Goal: Check status

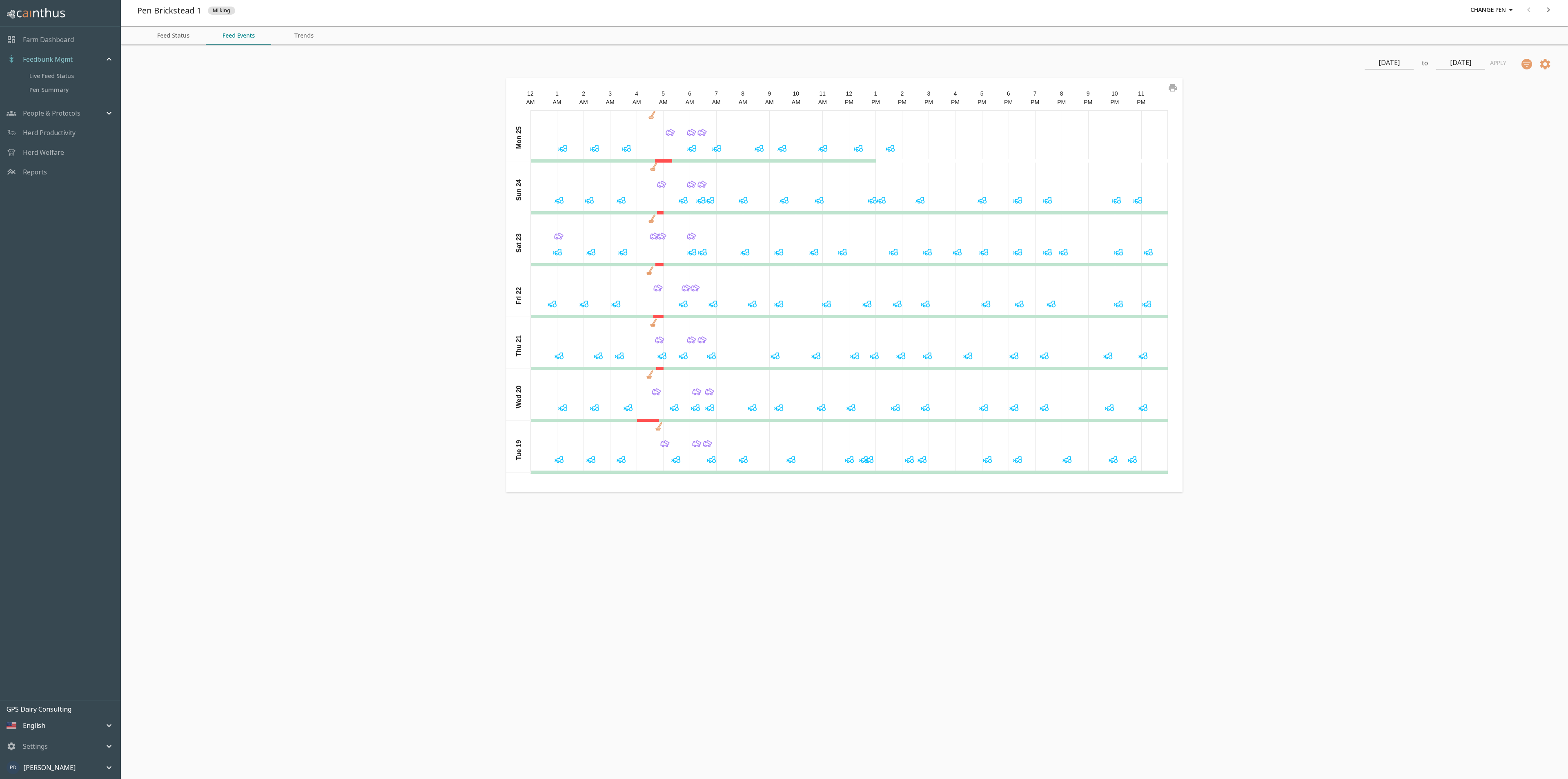
click at [1474, 60] on input "[DATE]" at bounding box center [1460, 63] width 49 height 13
click at [1490, 116] on div "1" at bounding box center [1492, 118] width 16 height 16
type input "[DATE]"
click at [1457, 62] on input "[DATE]" at bounding box center [1460, 63] width 49 height 13
click at [1424, 190] on div "25" at bounding box center [1423, 187] width 16 height 16
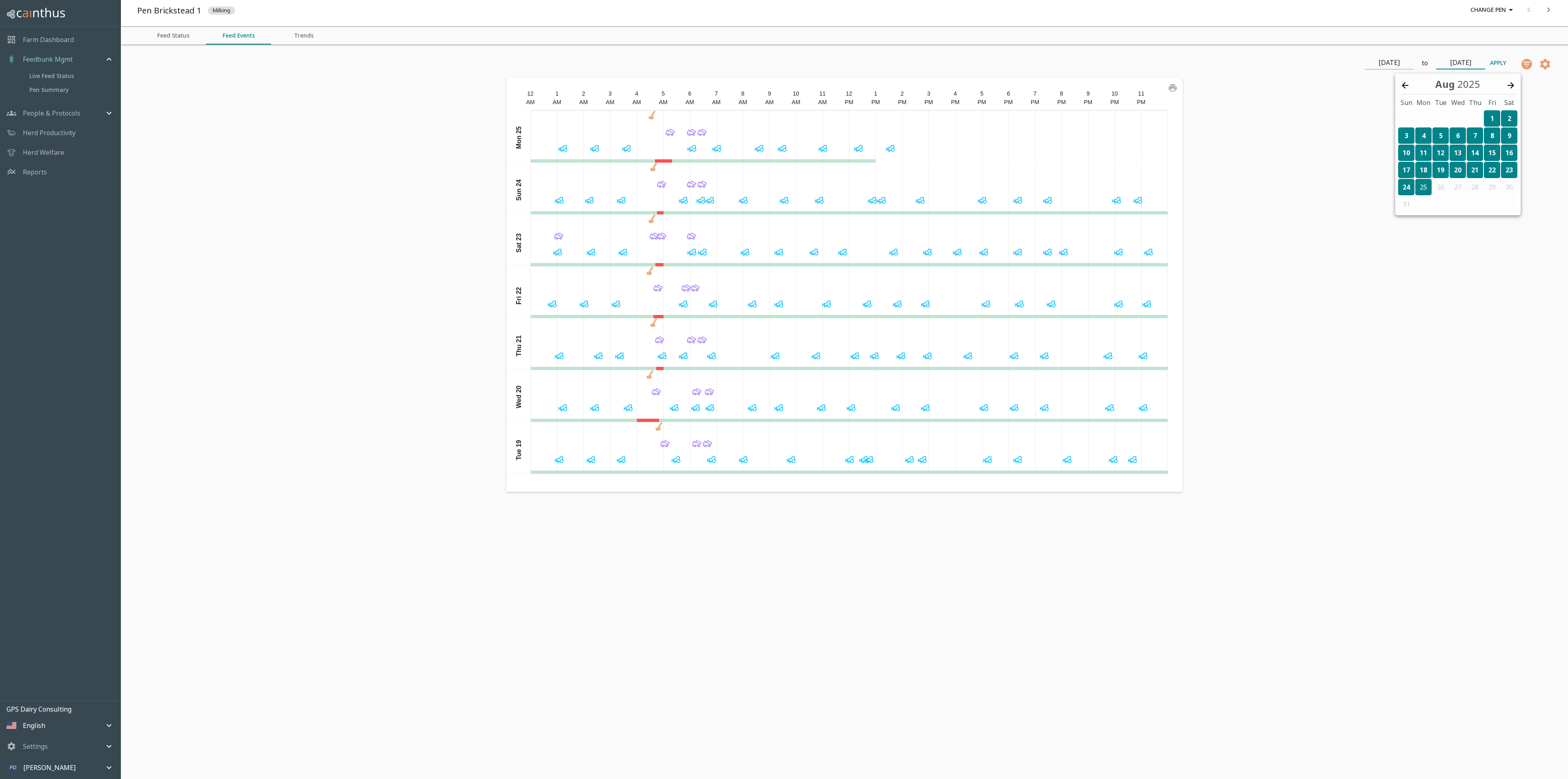
type input "[DATE]"
click at [1503, 60] on button "Apply" at bounding box center [1498, 63] width 26 height 15
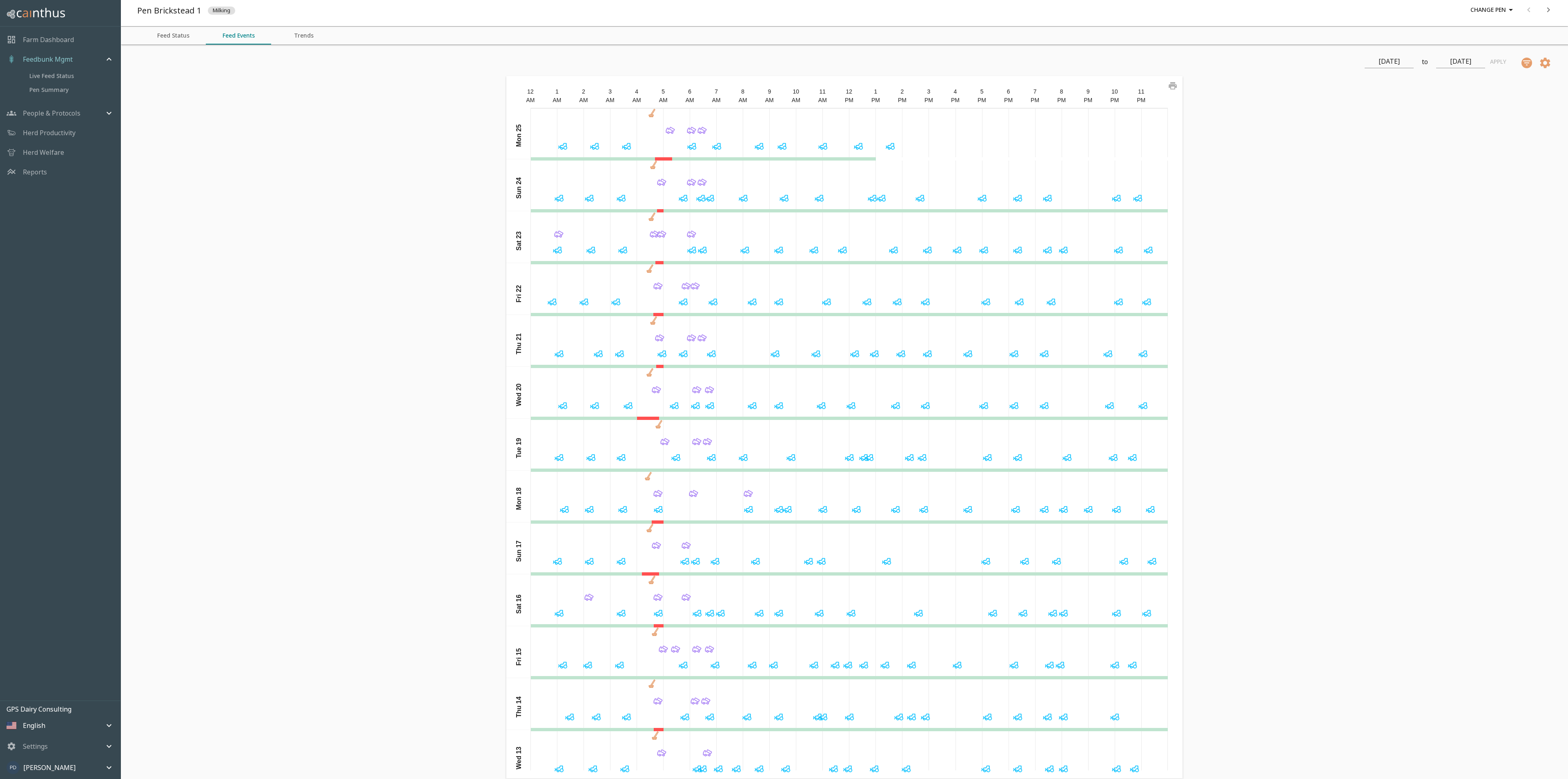
click at [1045, 299] on icon at bounding box center [1051, 301] width 12 height 12
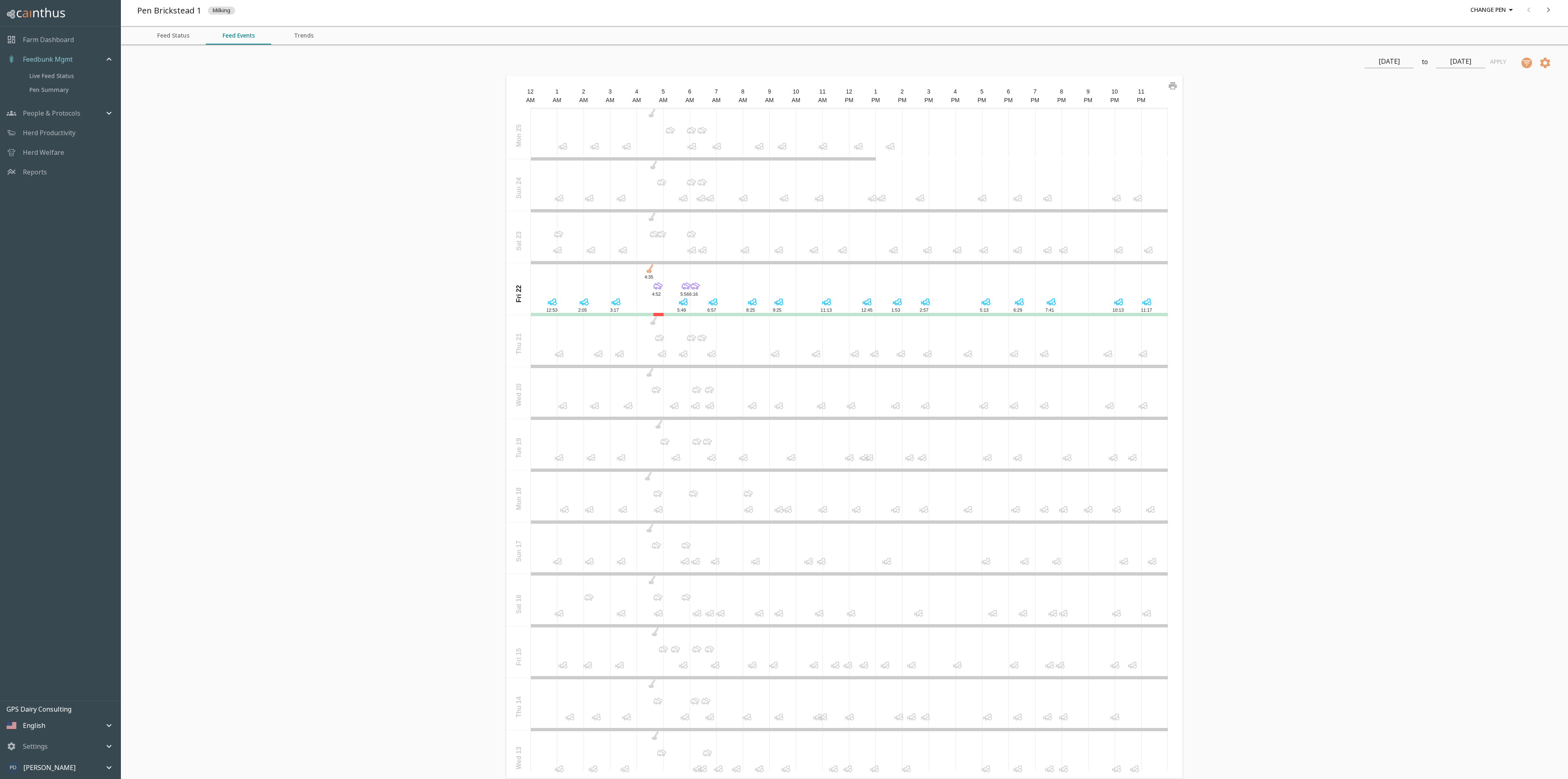
click at [709, 356] on icon at bounding box center [711, 354] width 12 height 12
click at [887, 563] on icon at bounding box center [889, 563] width 4 height 4
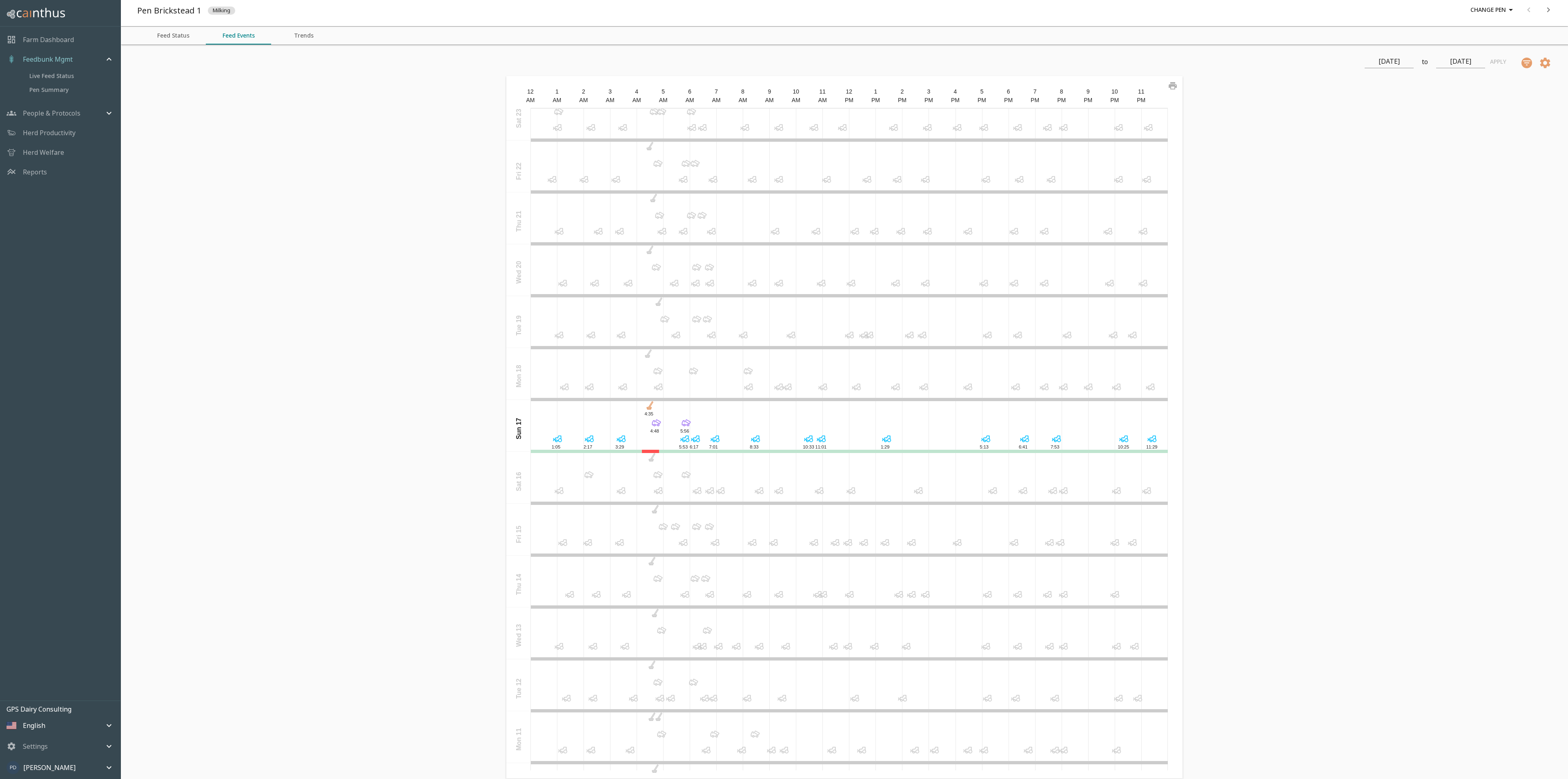
click at [846, 492] on icon at bounding box center [851, 490] width 12 height 12
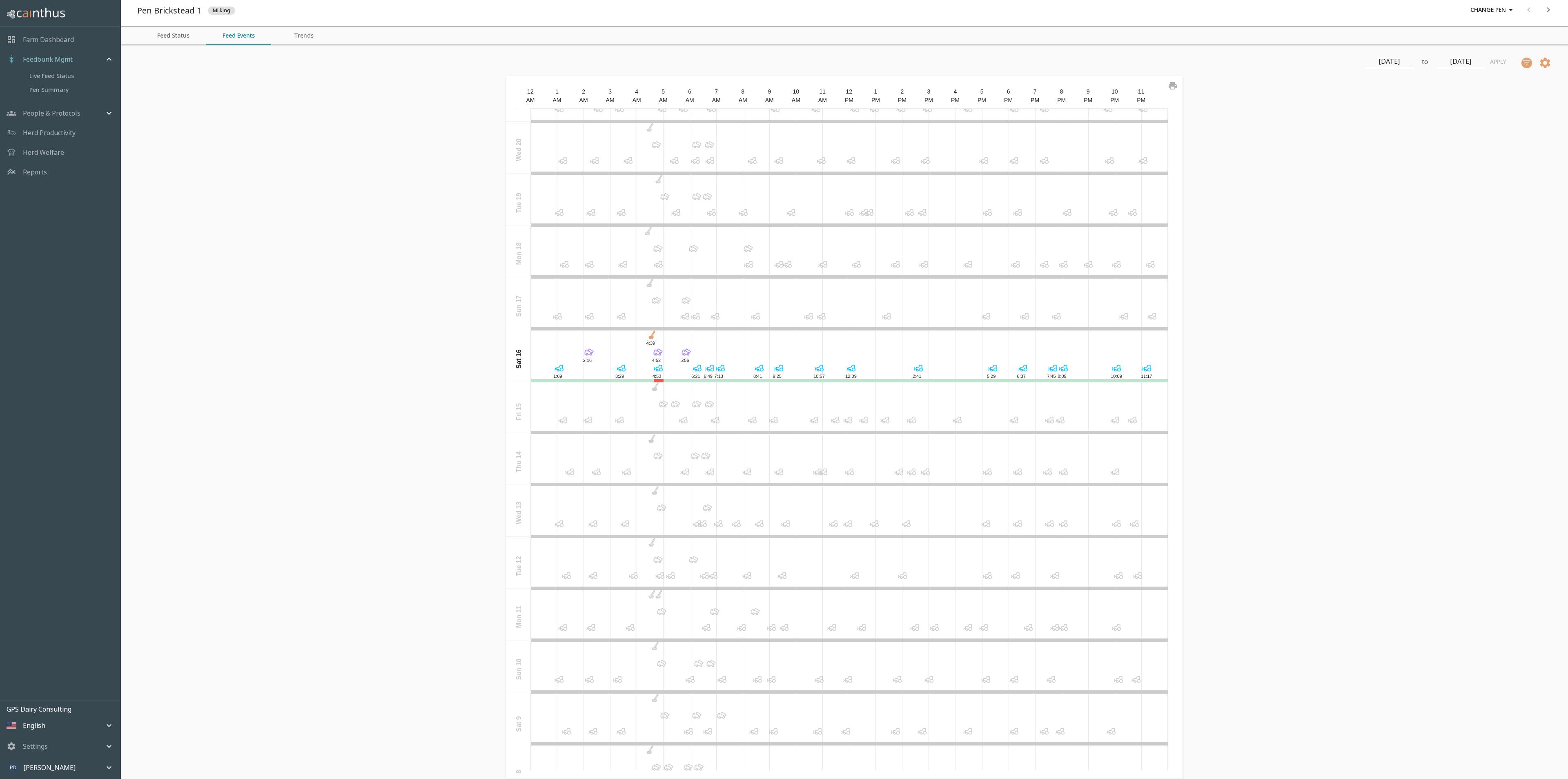
click at [881, 319] on icon at bounding box center [886, 316] width 12 height 12
click at [915, 370] on icon at bounding box center [918, 368] width 12 height 12
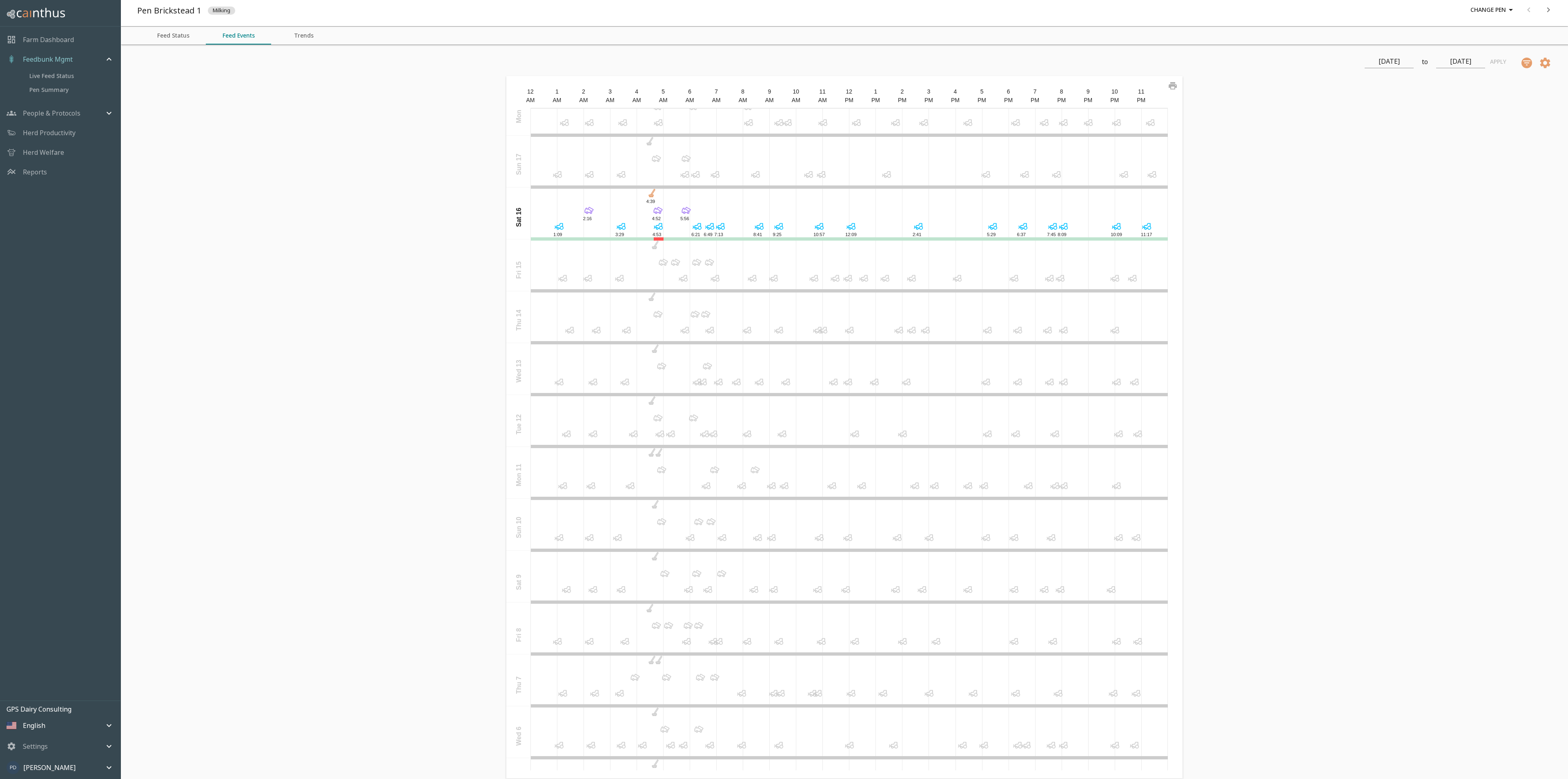
scroll to position [429, 0]
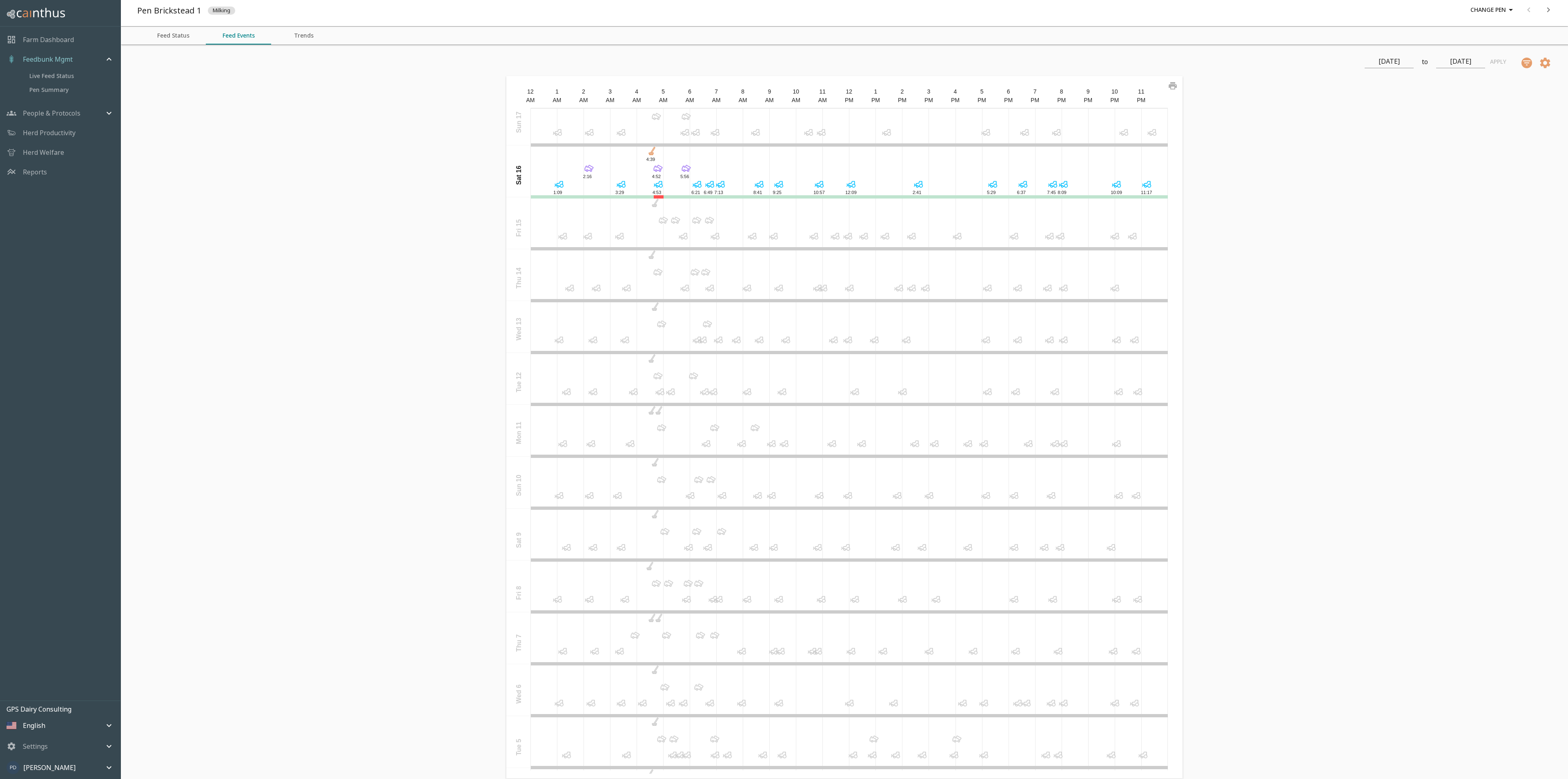
click at [900, 394] on icon at bounding box center [901, 394] width 2 height 2
click at [754, 591] on icon at bounding box center [757, 591] width 12 height 12
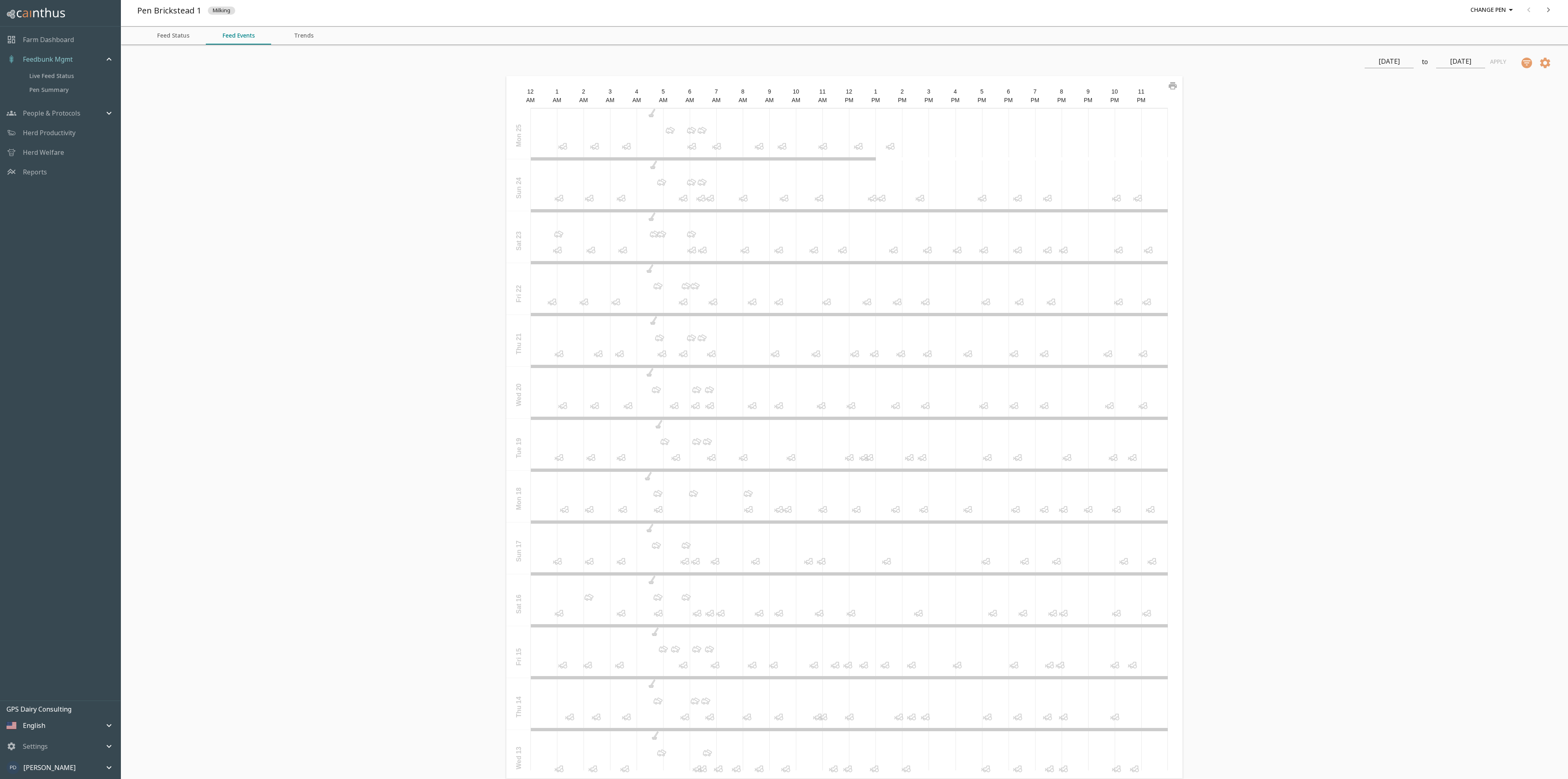
click at [311, 42] on button "Trends" at bounding box center [303, 36] width 65 height 18
click at [230, 34] on button "Feed Events" at bounding box center [238, 36] width 65 height 18
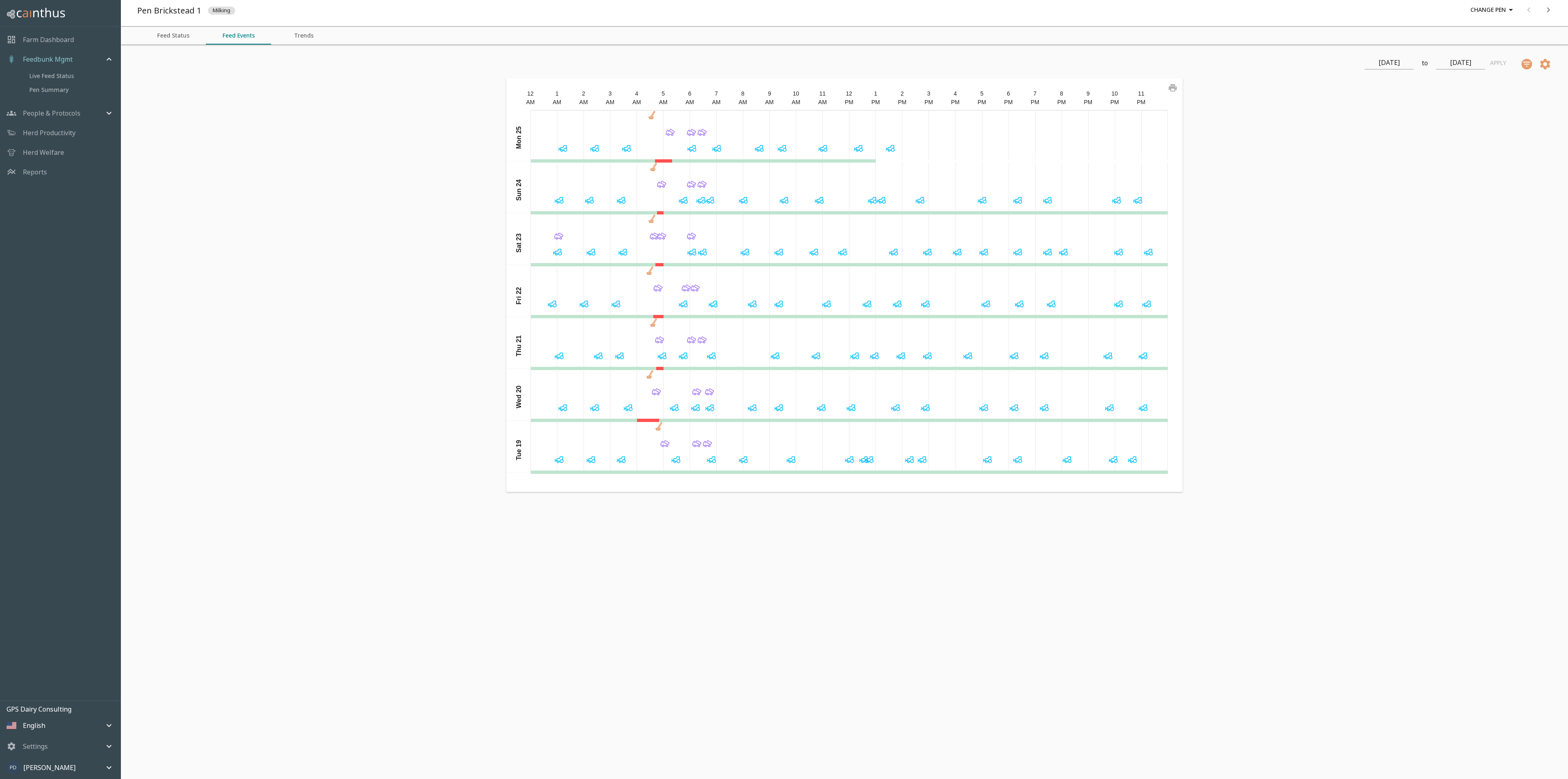
click at [173, 36] on button "Feed Status" at bounding box center [173, 36] width 65 height 18
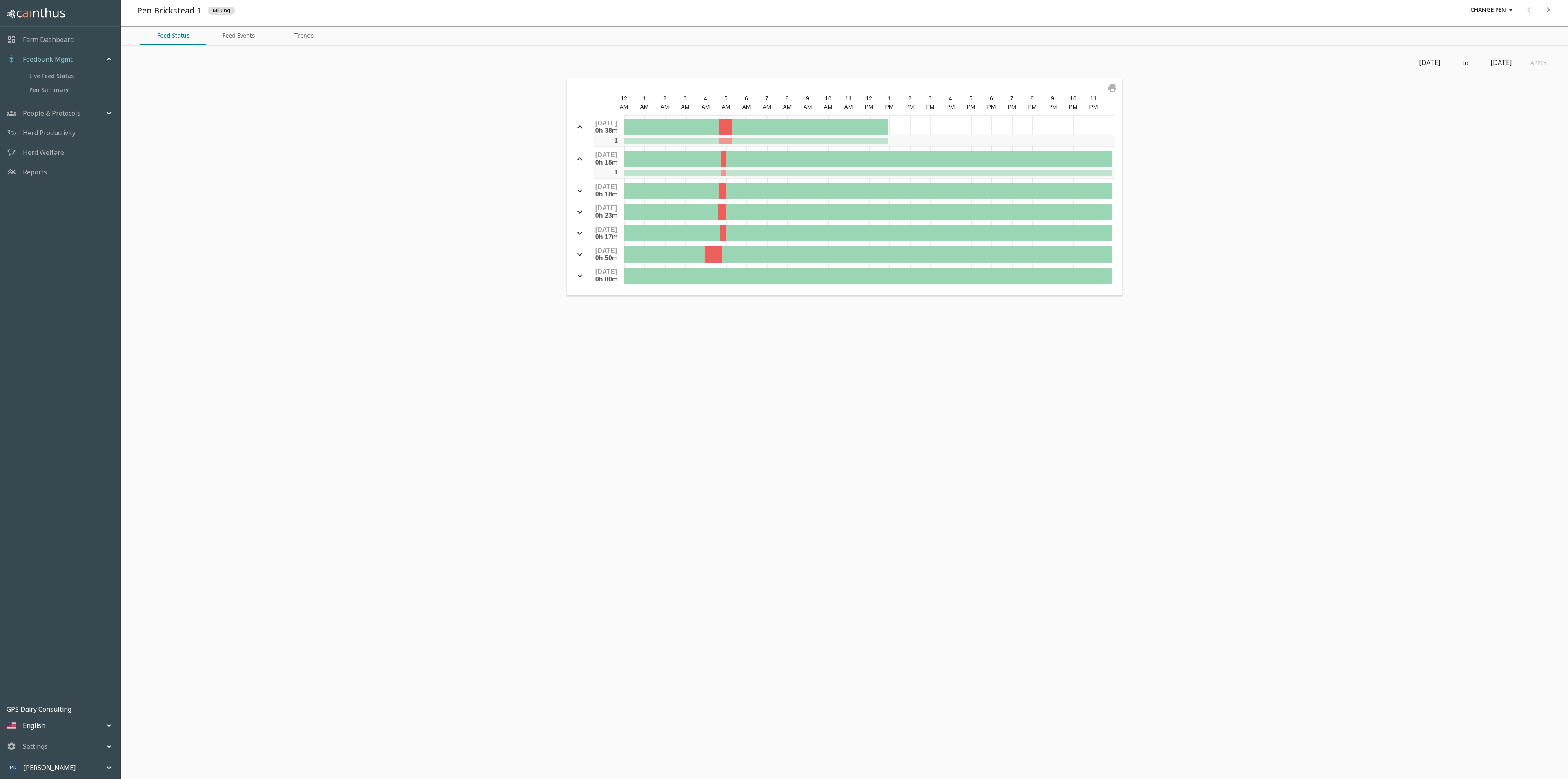
click at [1441, 66] on input "[DATE]" at bounding box center [1429, 63] width 49 height 13
click at [1457, 118] on div "1" at bounding box center [1461, 118] width 16 height 16
type input "[DATE]"
click at [1491, 63] on input "[DATE]" at bounding box center [1501, 63] width 49 height 13
click at [1538, 64] on button "Apply" at bounding box center [1538, 63] width 26 height 15
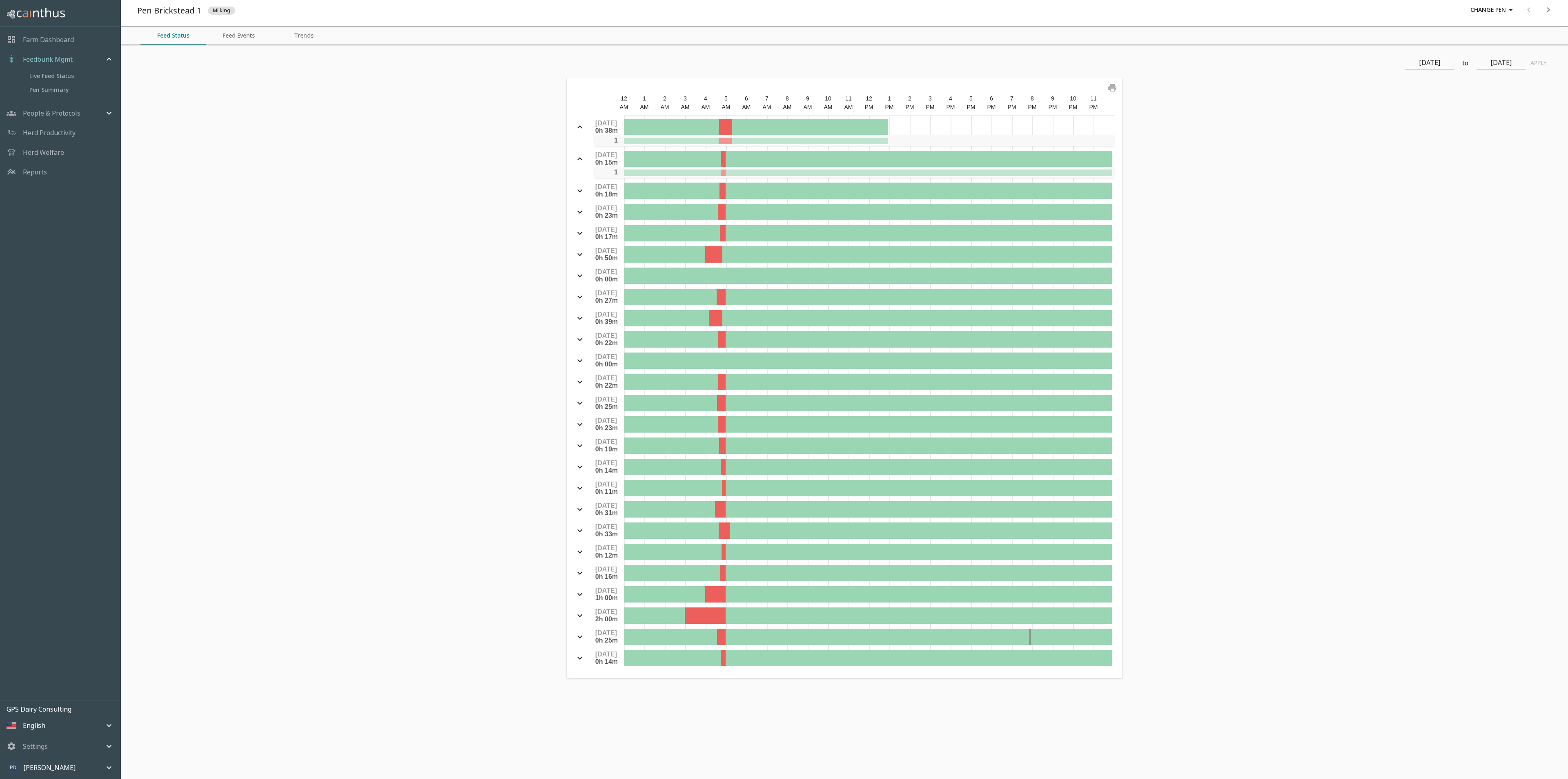
click at [245, 35] on button "Feed Events" at bounding box center [238, 36] width 65 height 18
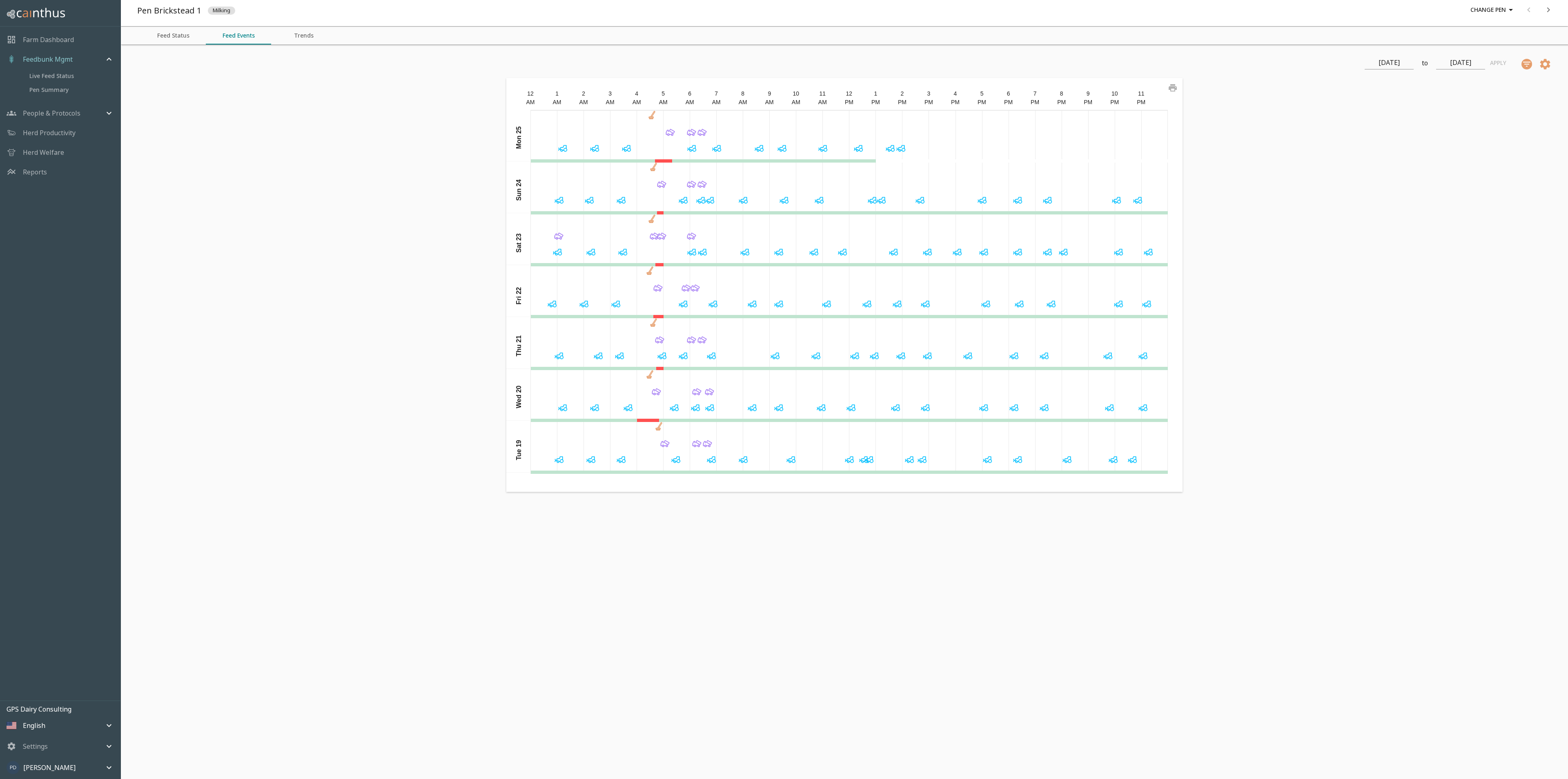
click at [1399, 65] on input "[DATE]" at bounding box center [1389, 63] width 49 height 13
click at [1416, 120] on div "1" at bounding box center [1420, 118] width 16 height 16
type input "[DATE]"
click at [1495, 63] on button "Apply" at bounding box center [1498, 63] width 26 height 15
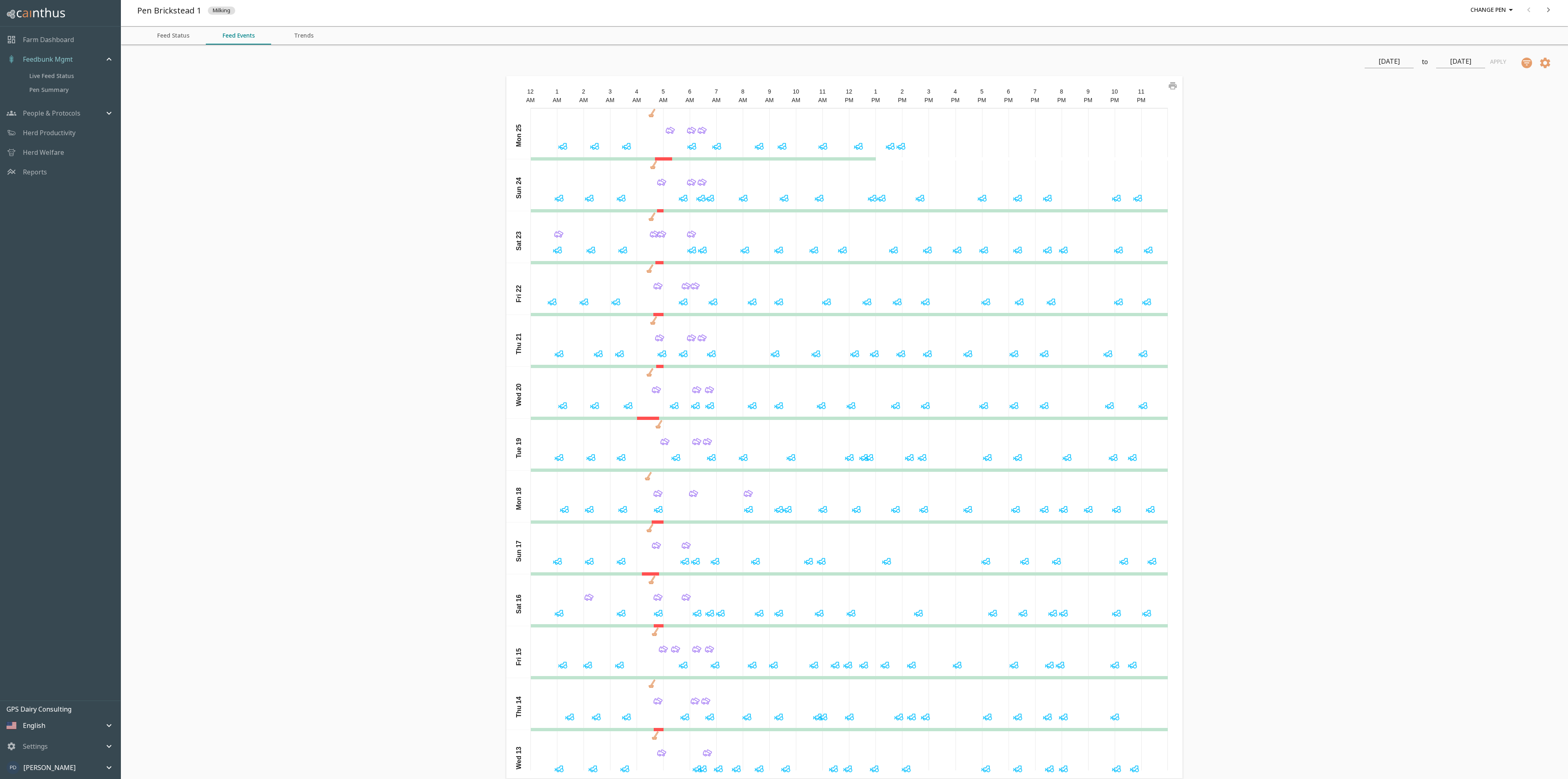
click at [884, 563] on icon at bounding box center [886, 561] width 12 height 12
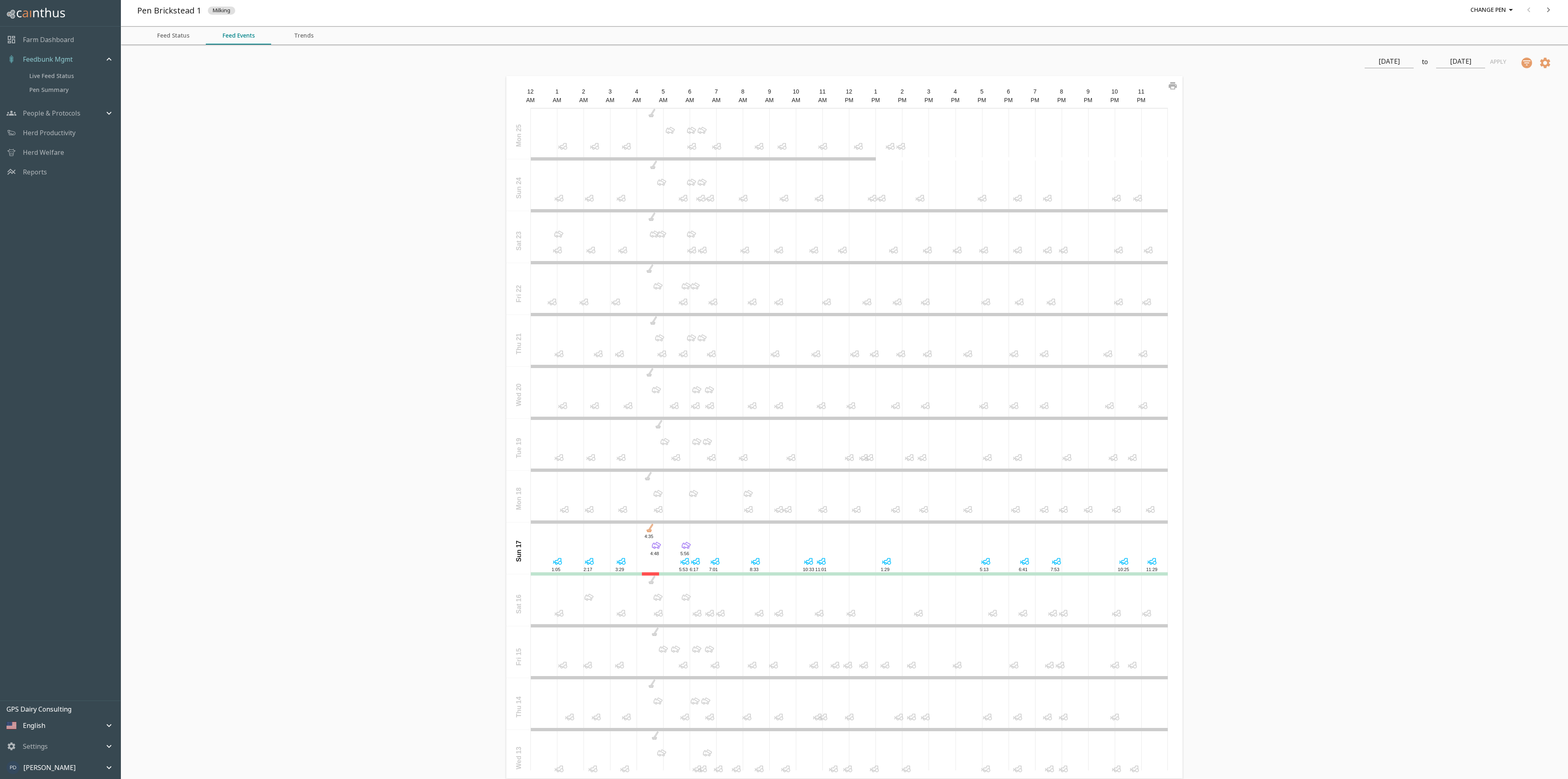
click at [847, 616] on icon at bounding box center [851, 613] width 12 height 12
click at [705, 352] on icon at bounding box center [711, 354] width 12 height 12
